Goal: Find specific page/section: Find specific page/section

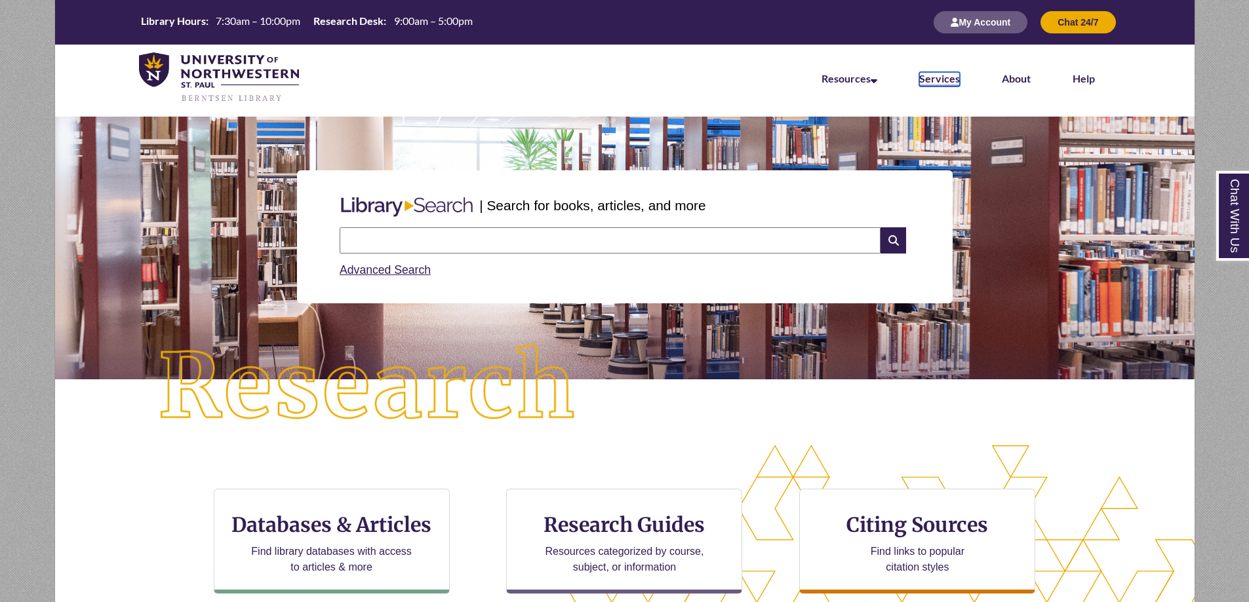
click at [938, 80] on link "Services" at bounding box center [939, 79] width 41 height 14
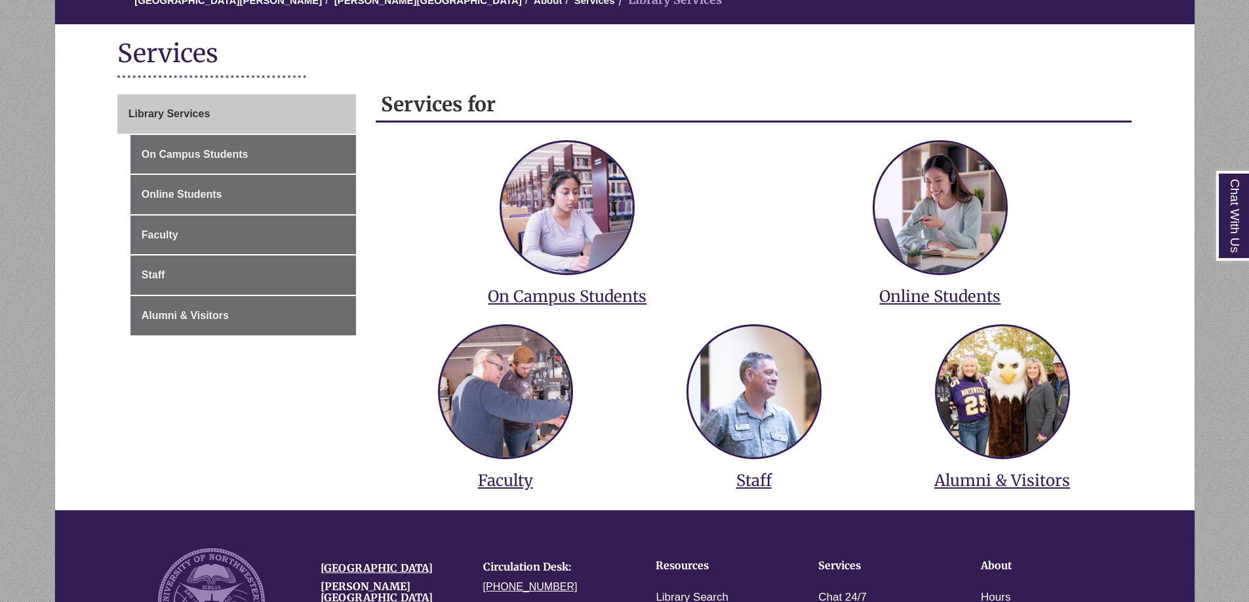
scroll to position [197, 0]
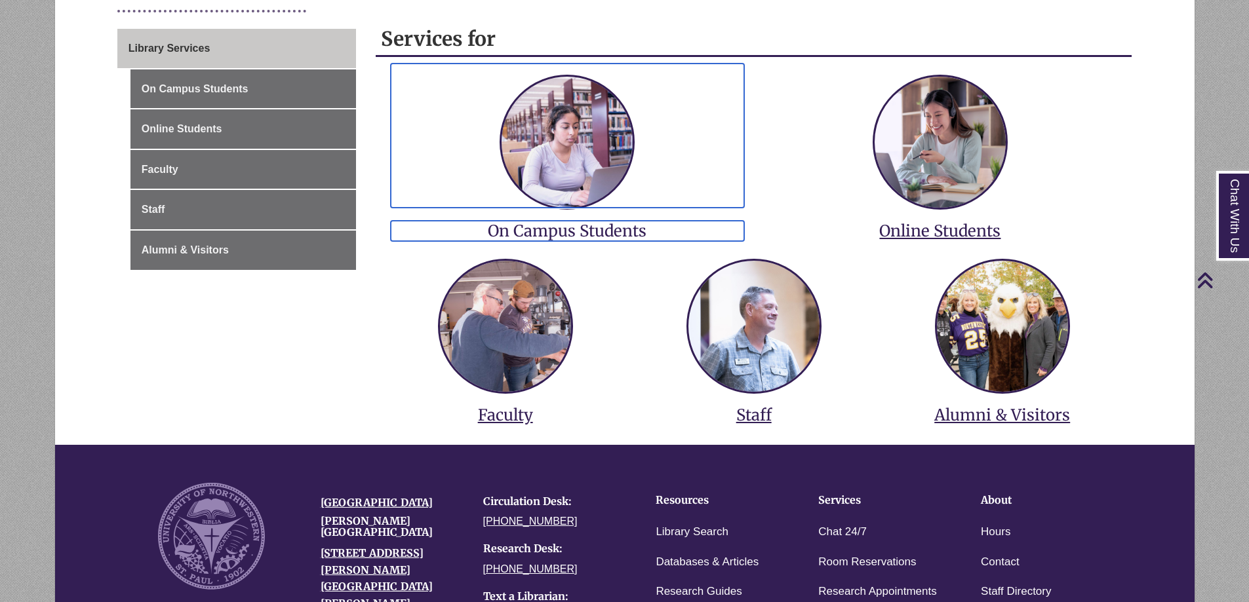
click at [591, 226] on h3 "On Campus Students" at bounding box center [567, 231] width 353 height 20
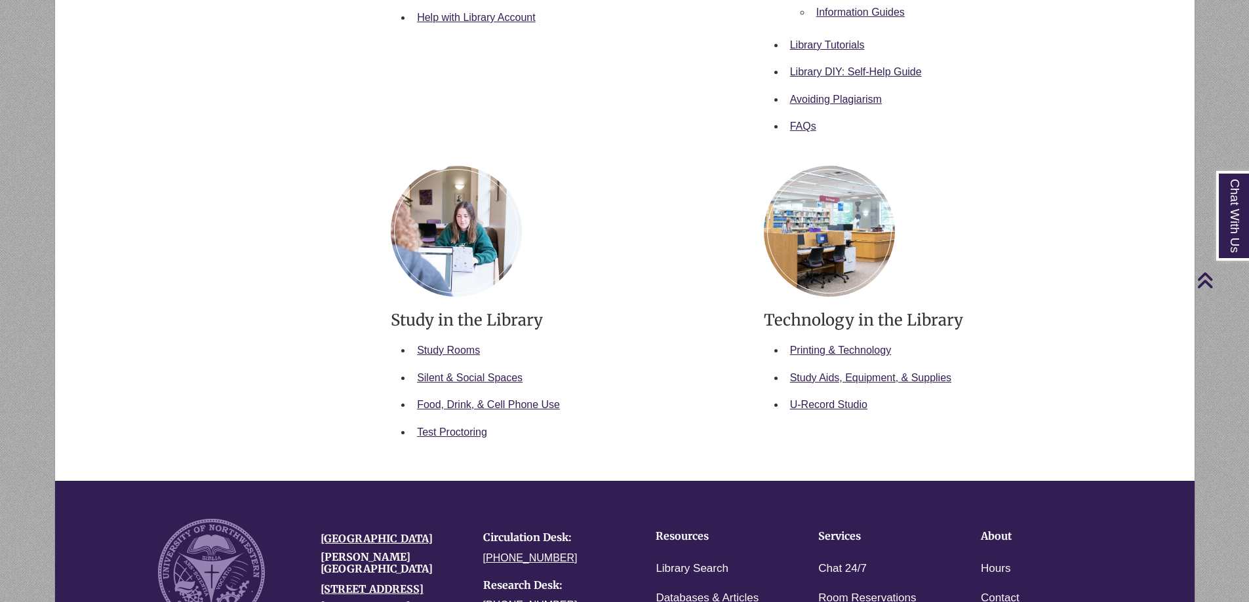
scroll to position [590, 0]
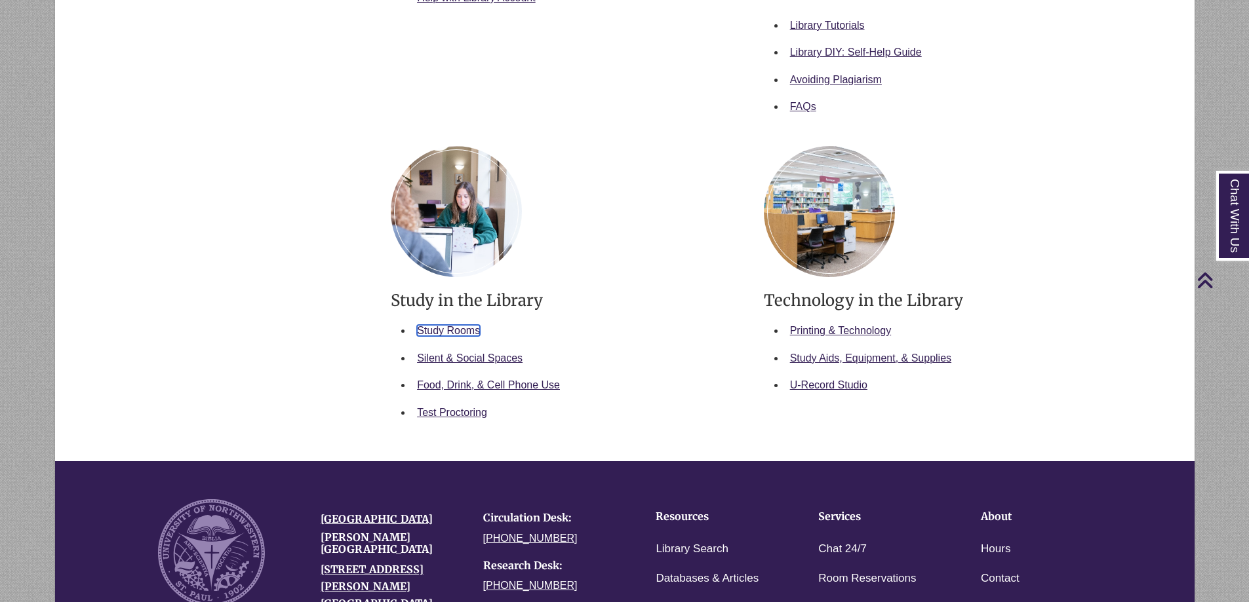
click at [459, 330] on link "Study Rooms" at bounding box center [448, 330] width 63 height 11
